Goal: Task Accomplishment & Management: Complete application form

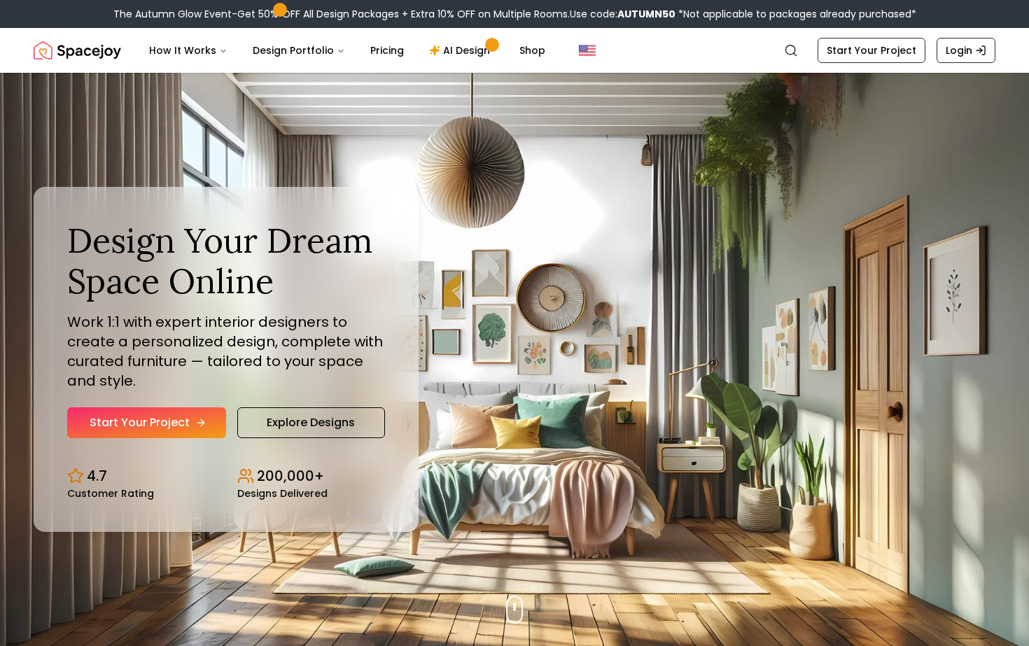
click at [186, 429] on link "Start Your Project" at bounding box center [146, 423] width 159 height 31
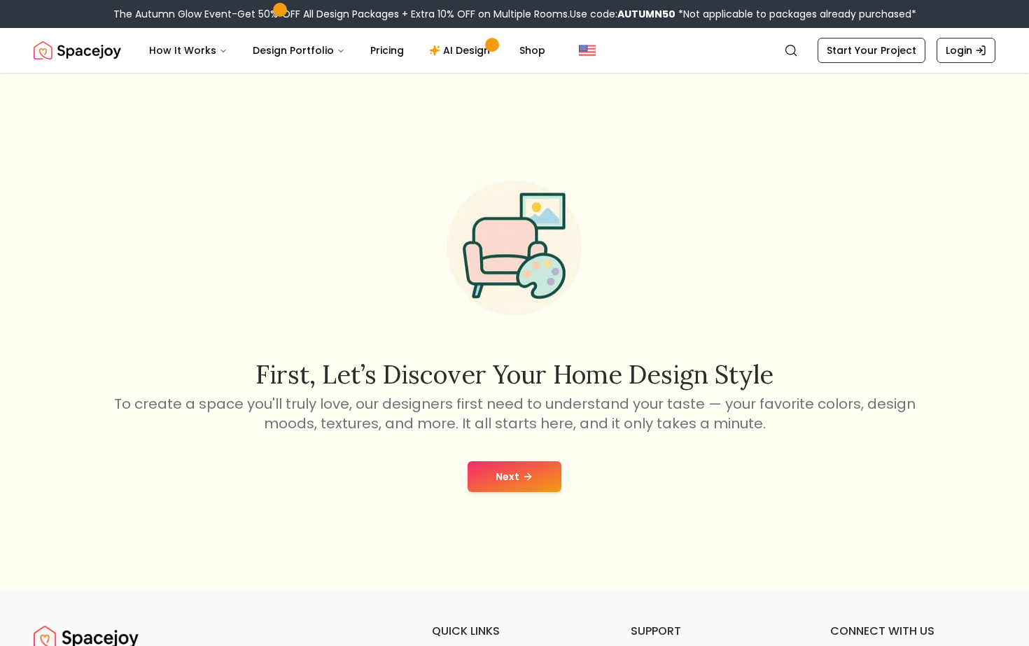
click at [501, 468] on button "Next" at bounding box center [515, 476] width 94 height 31
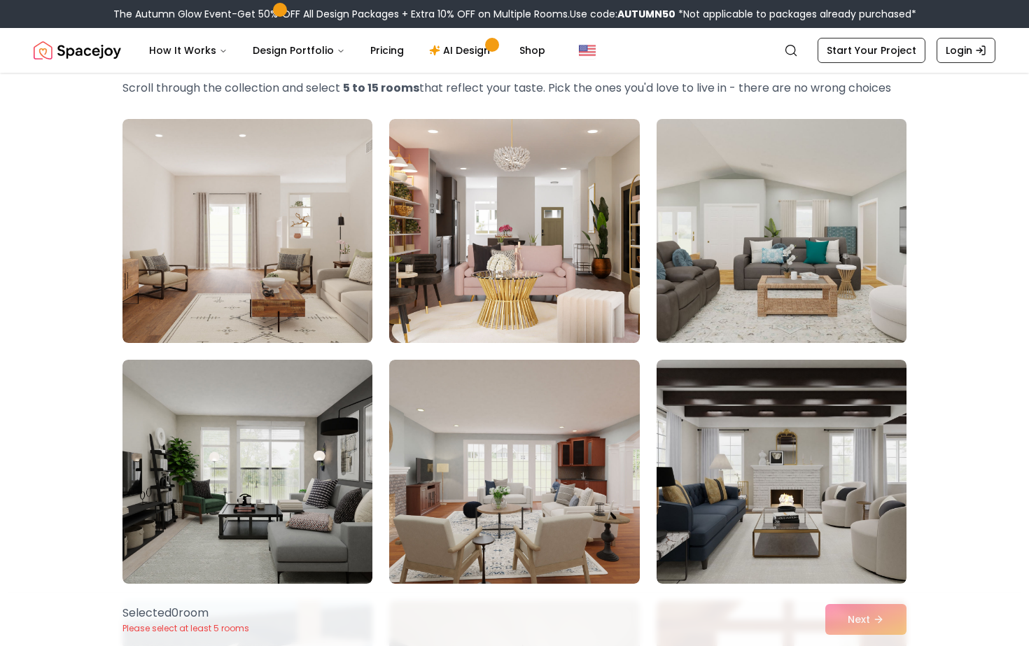
scroll to position [73, 0]
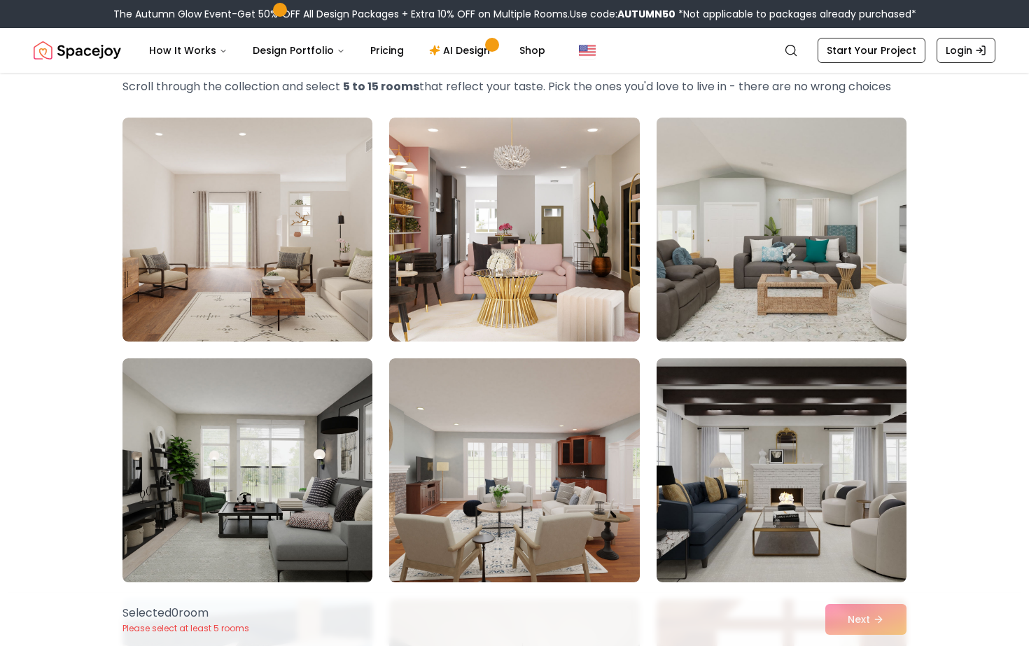
click at [763, 305] on img at bounding box center [782, 229] width 263 height 235
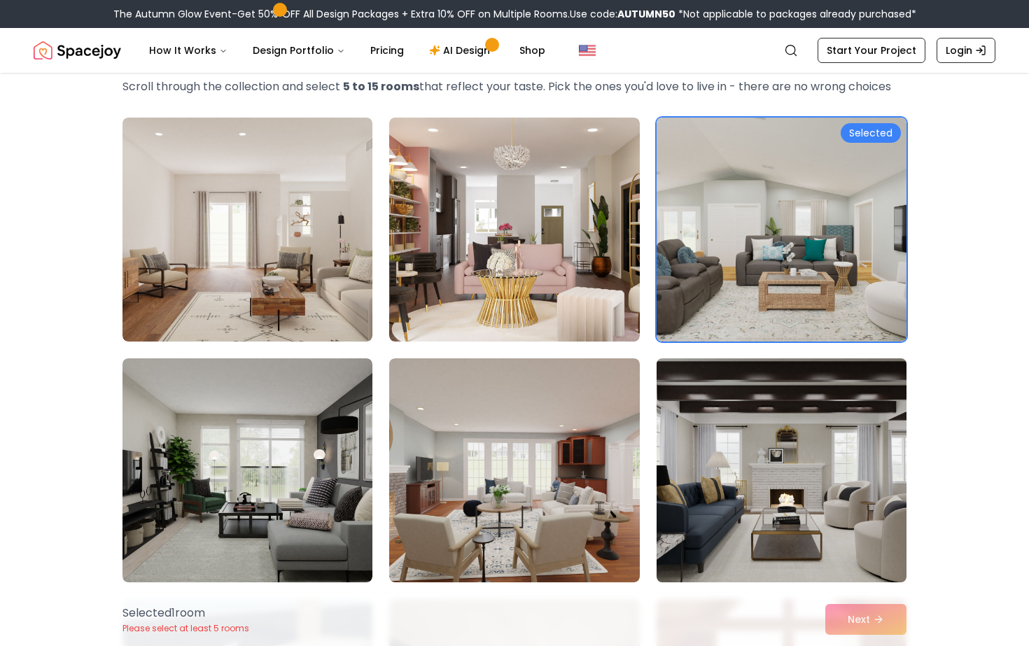
click at [758, 406] on img at bounding box center [782, 470] width 263 height 235
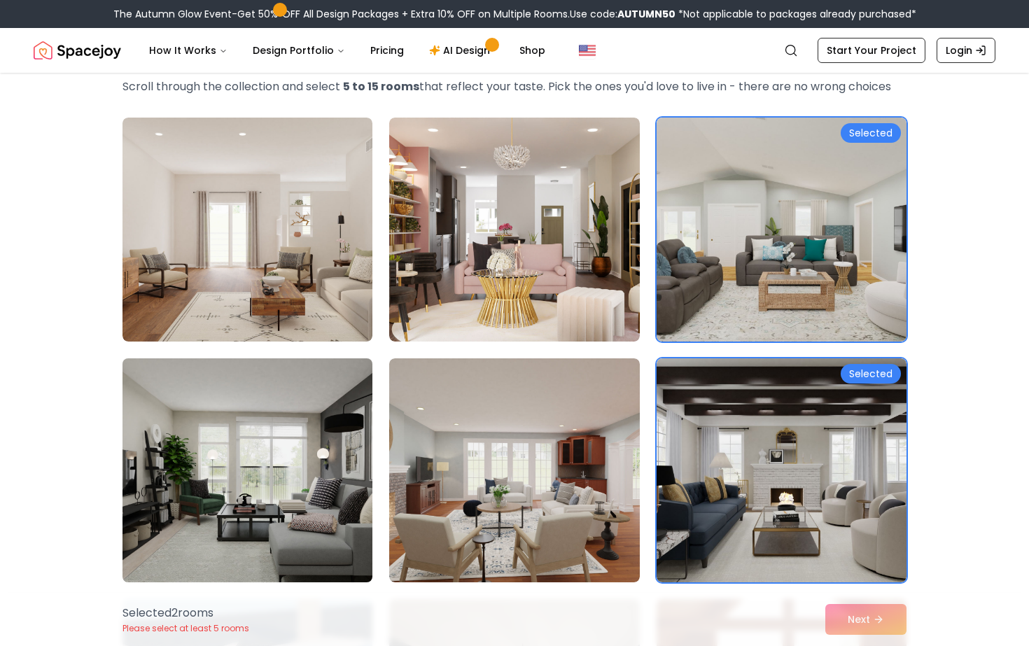
click at [361, 452] on img at bounding box center [247, 470] width 263 height 235
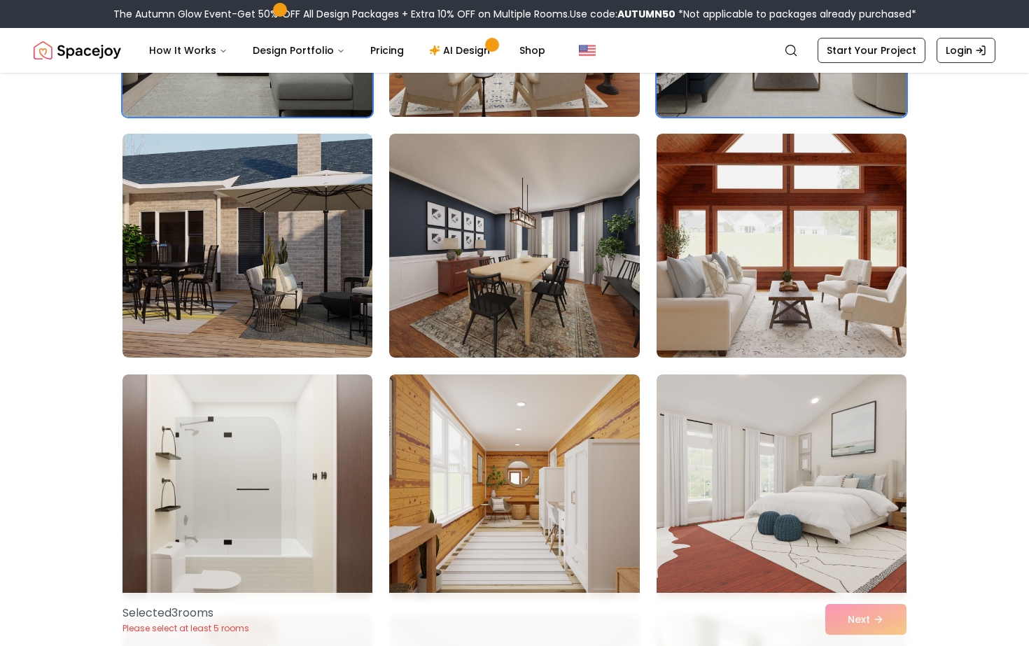
scroll to position [539, 0]
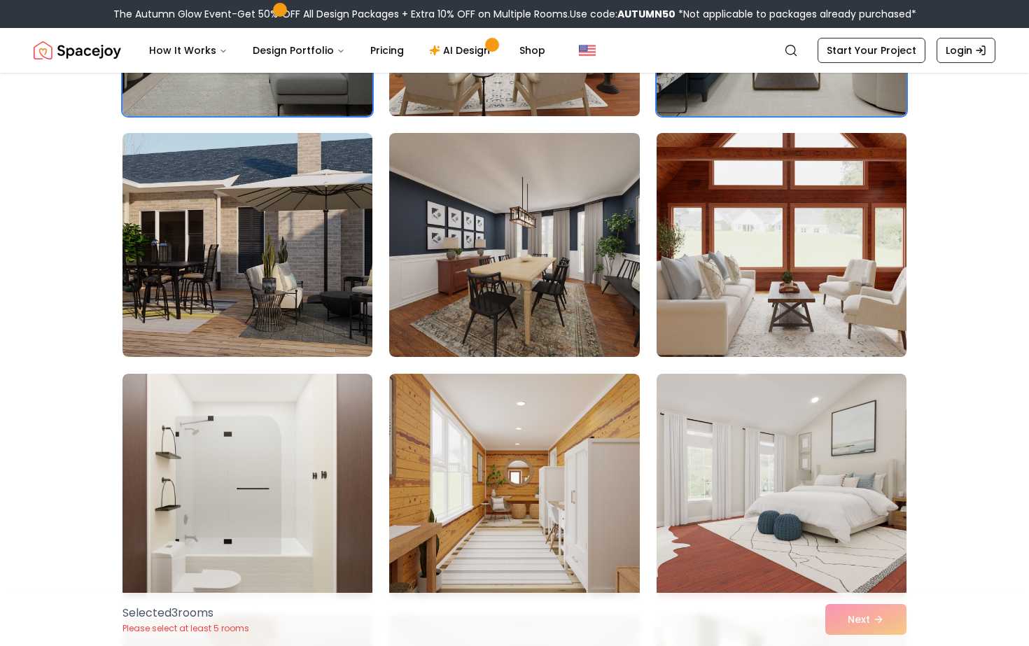
click at [763, 279] on img at bounding box center [782, 244] width 263 height 235
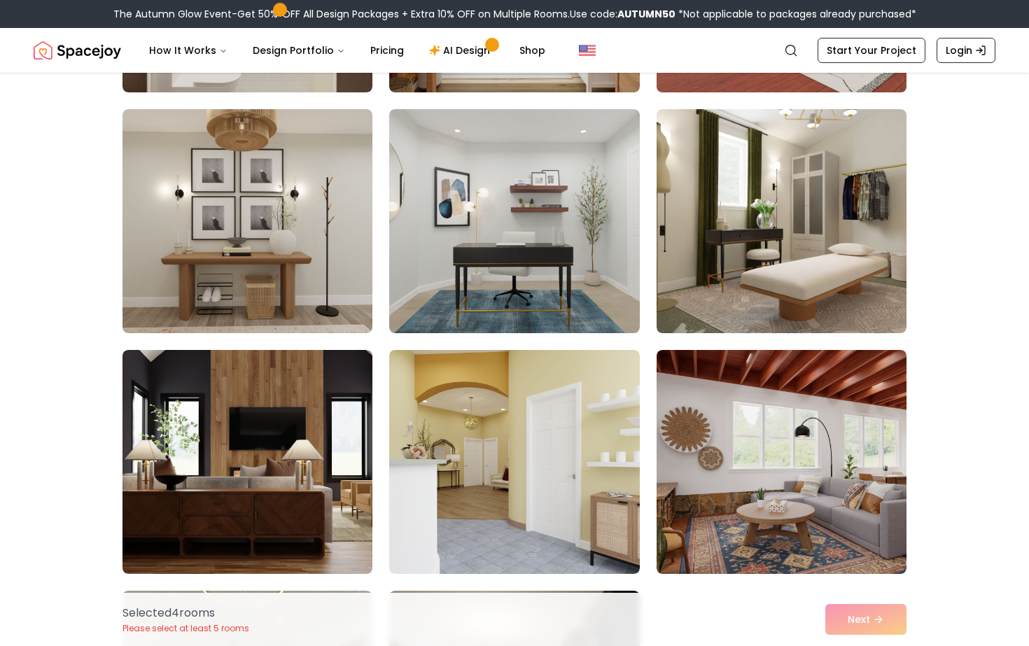
scroll to position [1050, 0]
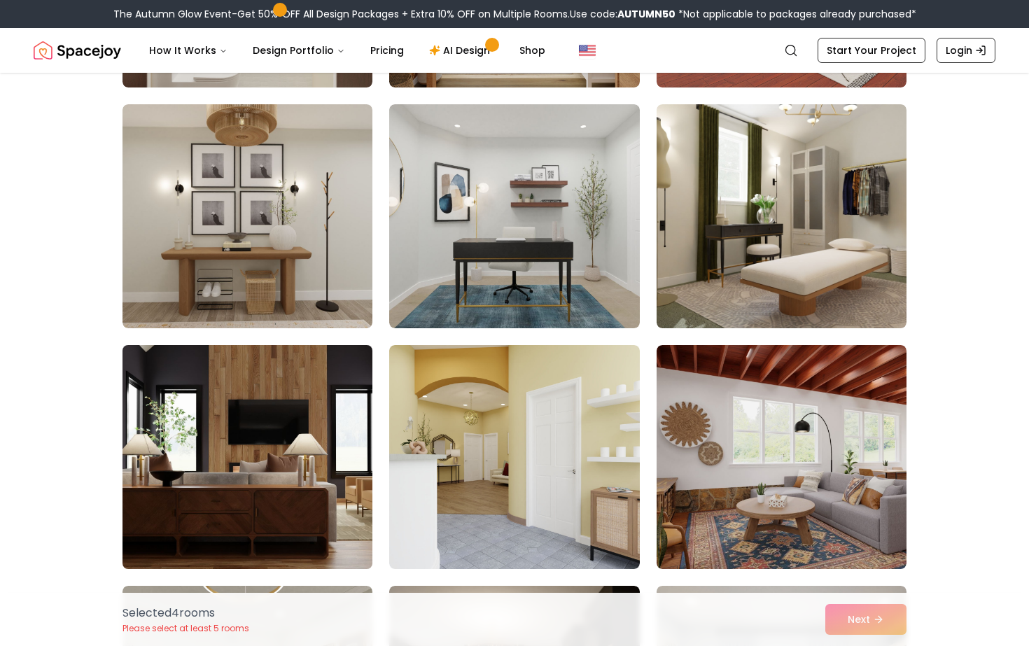
click at [342, 503] on img at bounding box center [247, 457] width 263 height 235
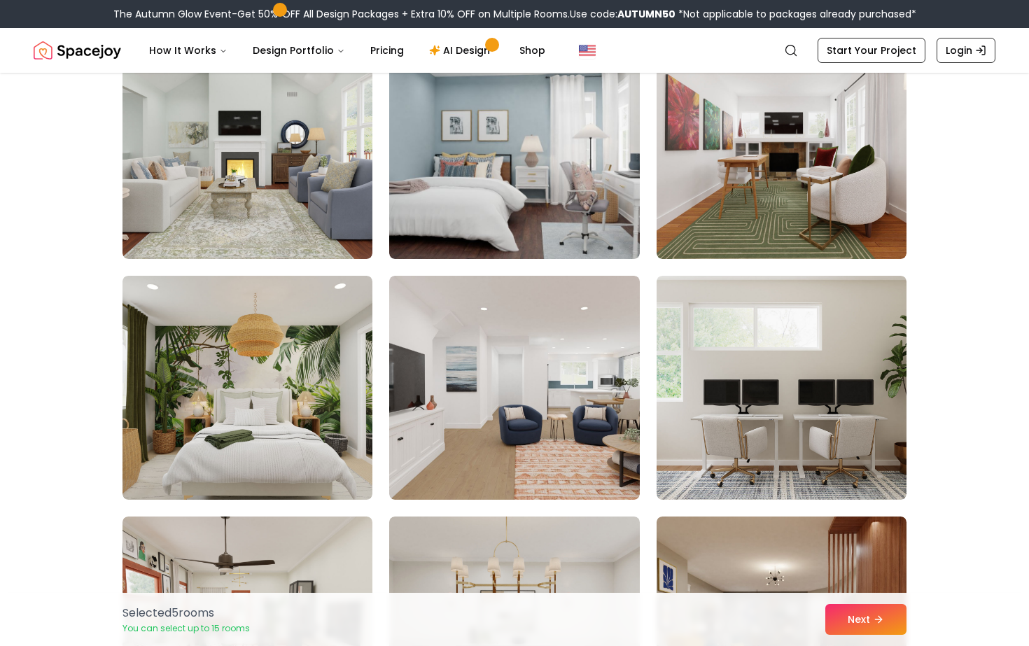
scroll to position [2566, 0]
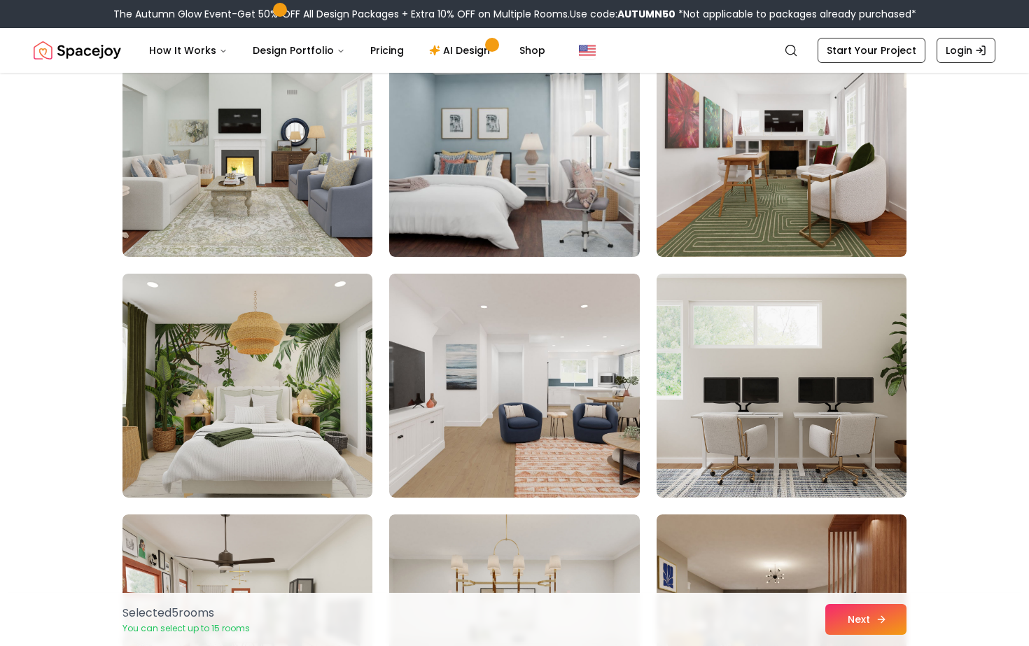
click at [844, 617] on button "Next" at bounding box center [866, 619] width 81 height 31
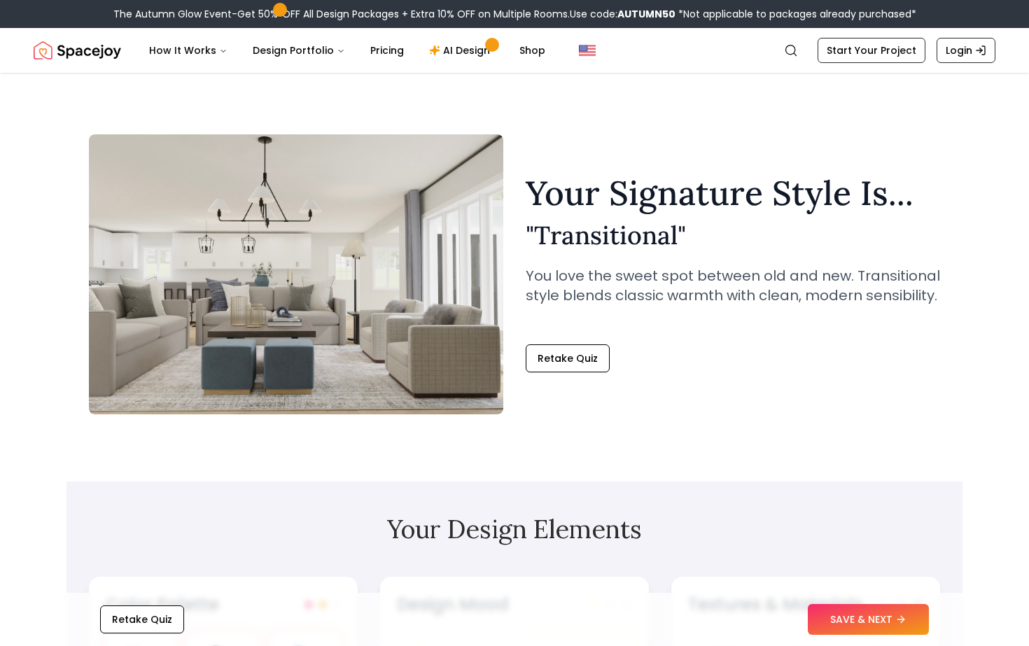
click at [844, 617] on button "SAVE & NEXT" at bounding box center [868, 619] width 121 height 31
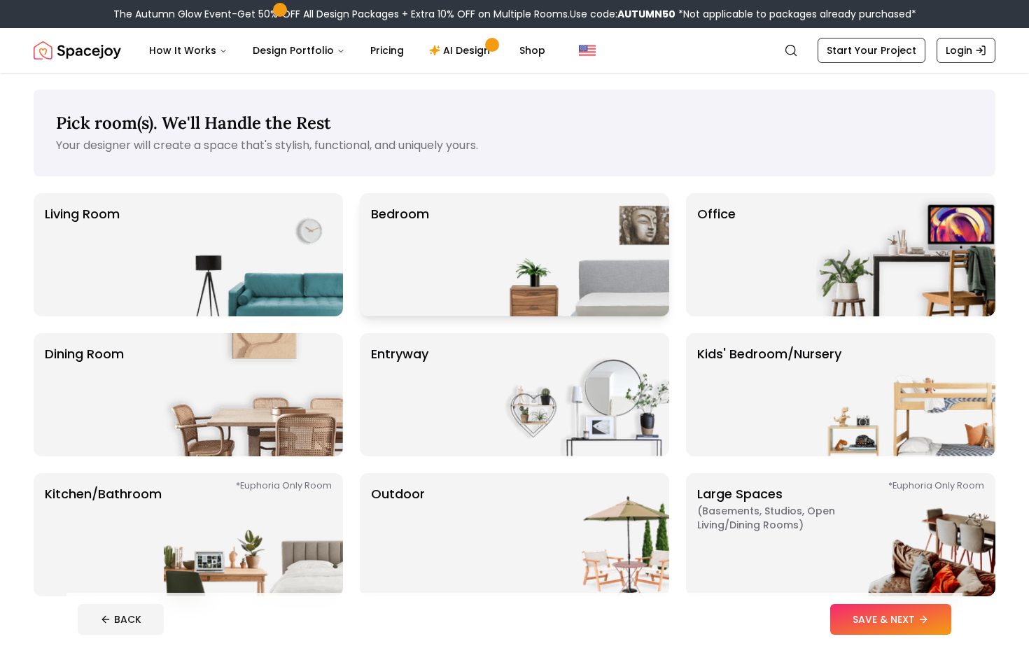
click at [559, 224] on img at bounding box center [579, 254] width 179 height 123
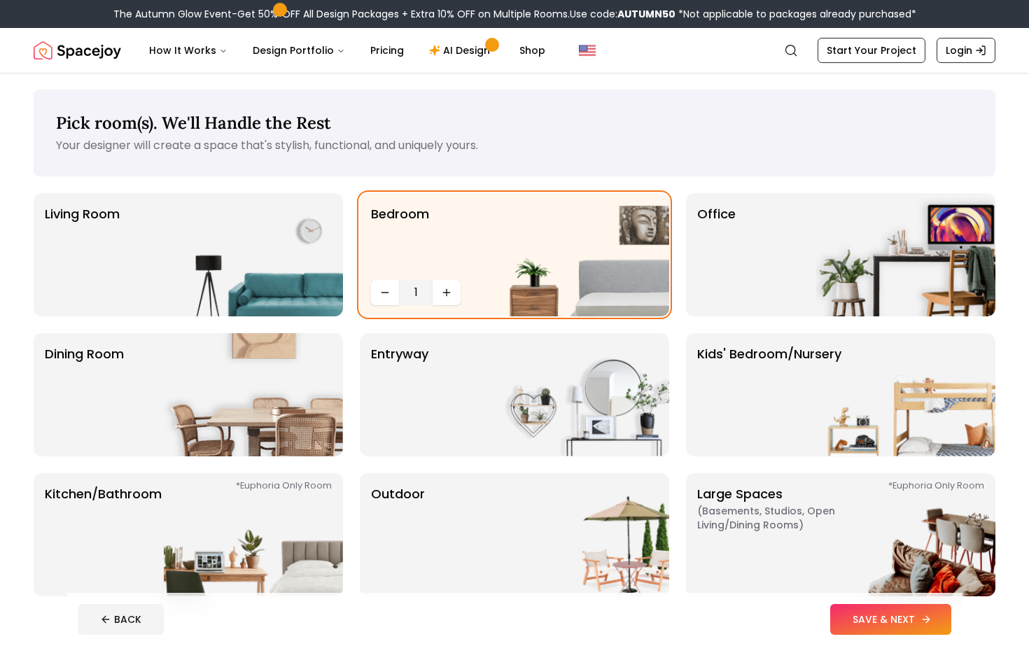
click at [884, 618] on button "SAVE & NEXT" at bounding box center [890, 619] width 121 height 31
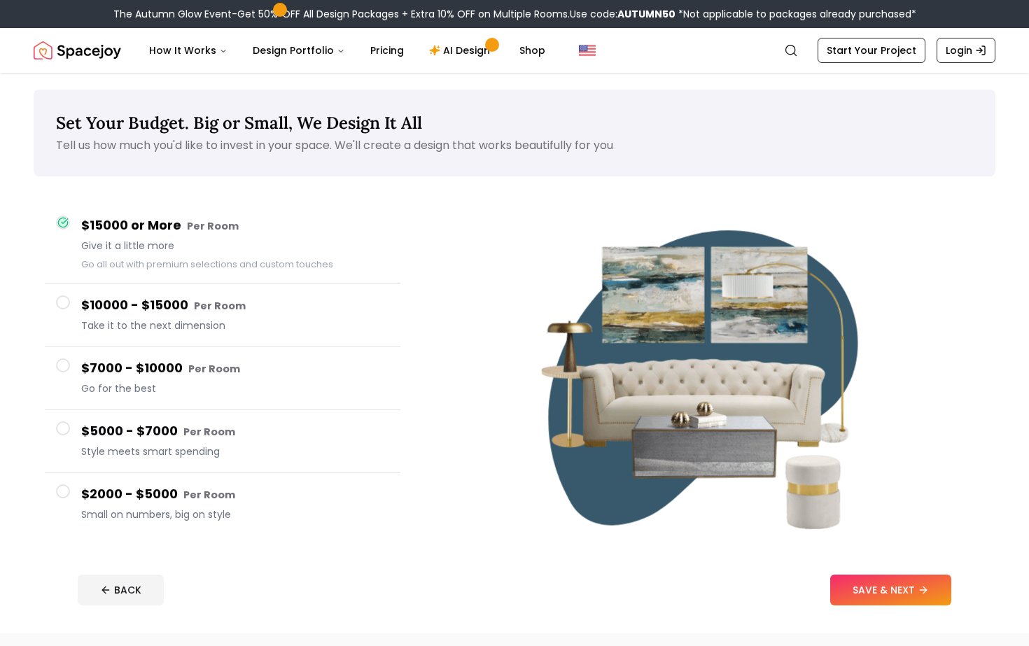
click at [67, 496] on span at bounding box center [63, 492] width 14 height 14
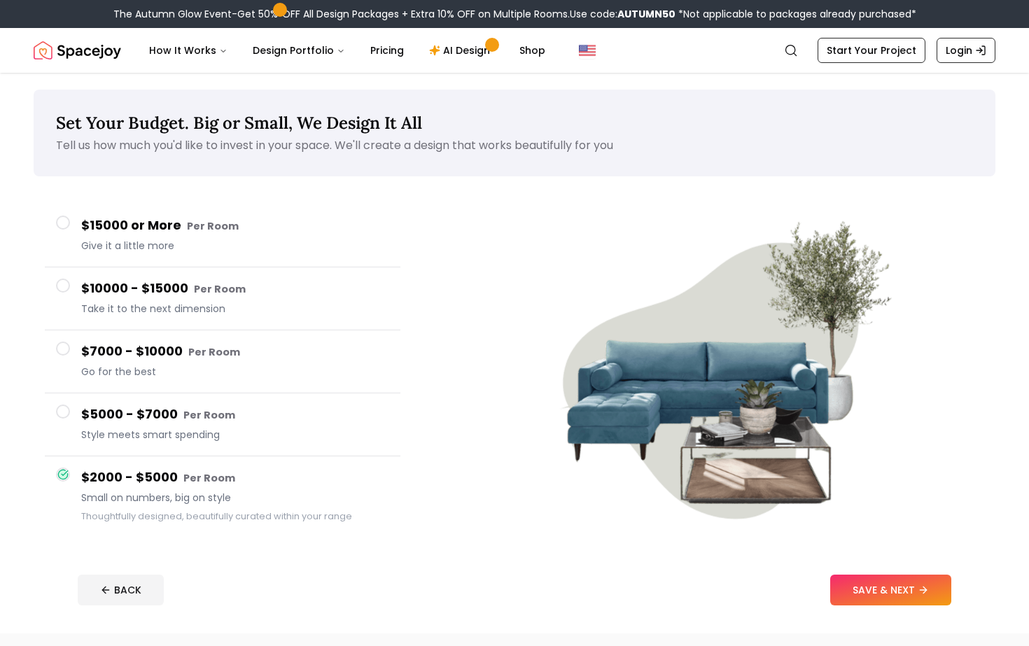
click at [64, 414] on span at bounding box center [63, 412] width 14 height 14
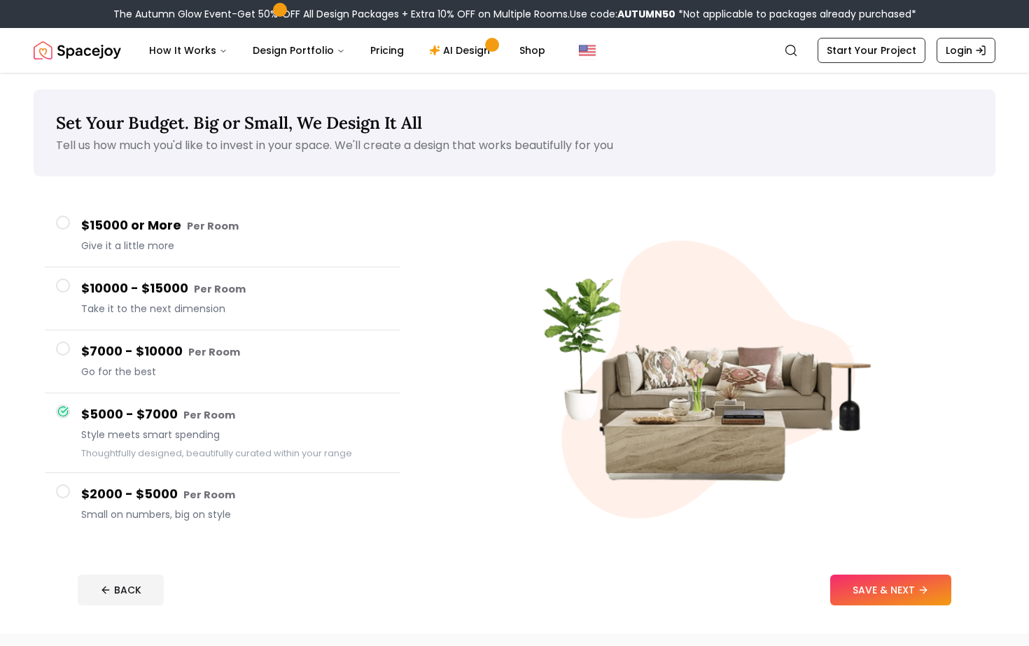
click at [65, 499] on button "$2000 - $5000 Per Room Small on numbers, big on style" at bounding box center [223, 504] width 356 height 62
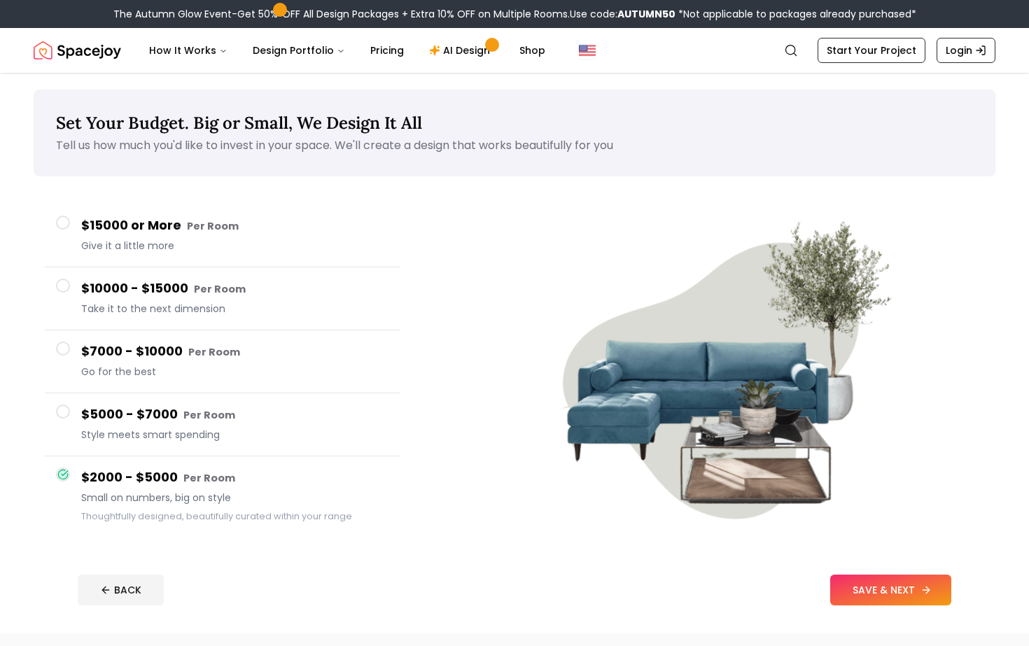
click at [858, 583] on button "SAVE & NEXT" at bounding box center [890, 590] width 121 height 31
